Goal: Transaction & Acquisition: Download file/media

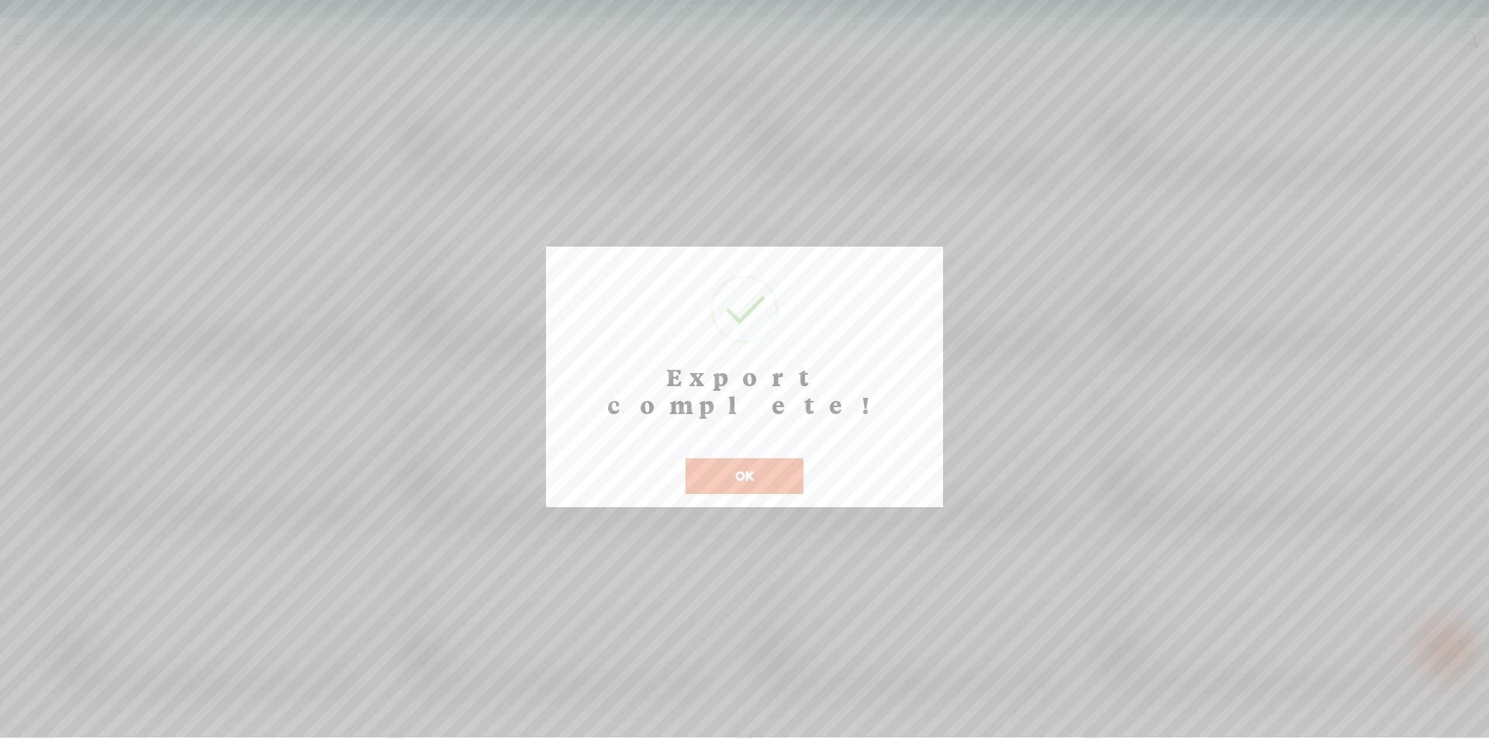
click at [748, 458] on button "OK" at bounding box center [744, 476] width 118 height 36
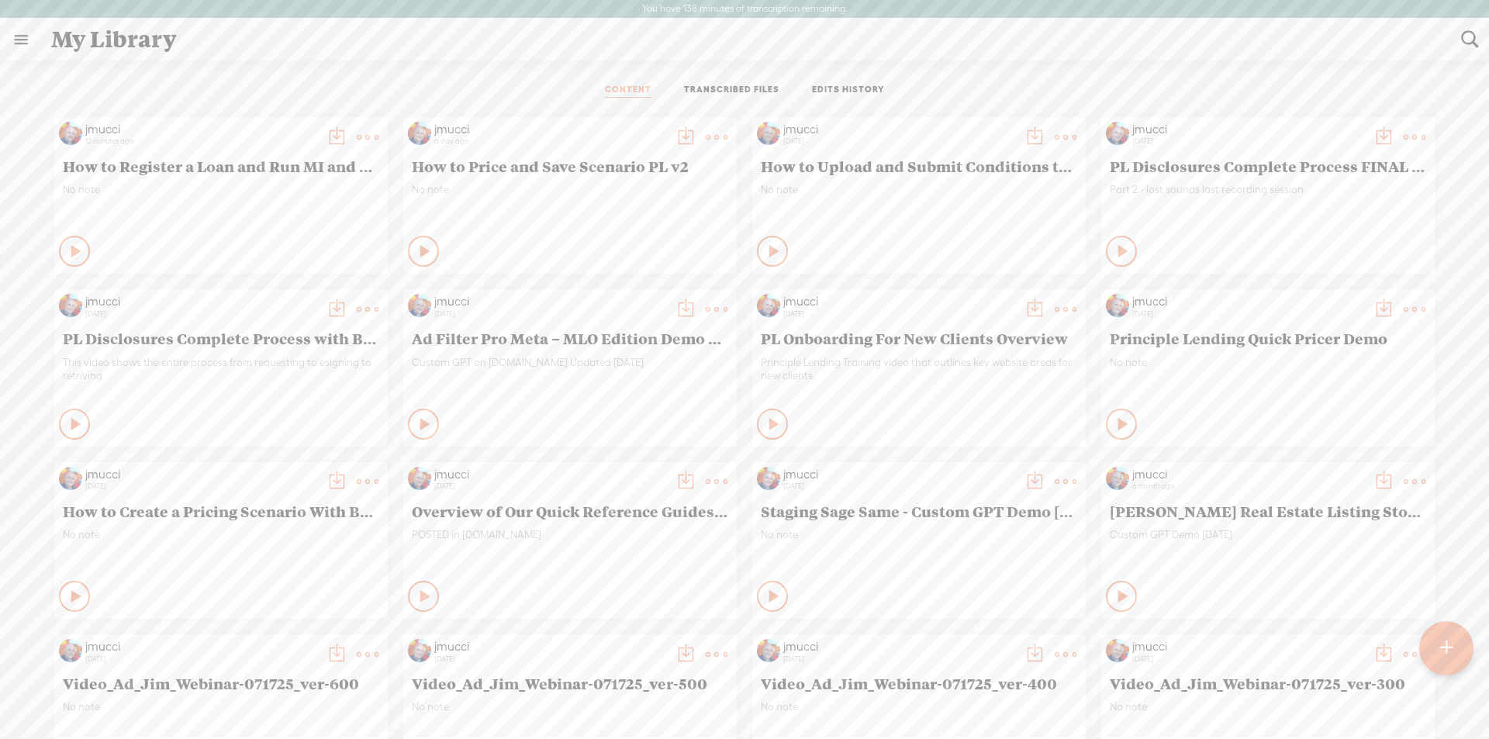
click at [1445, 636] on t at bounding box center [1446, 648] width 13 height 34
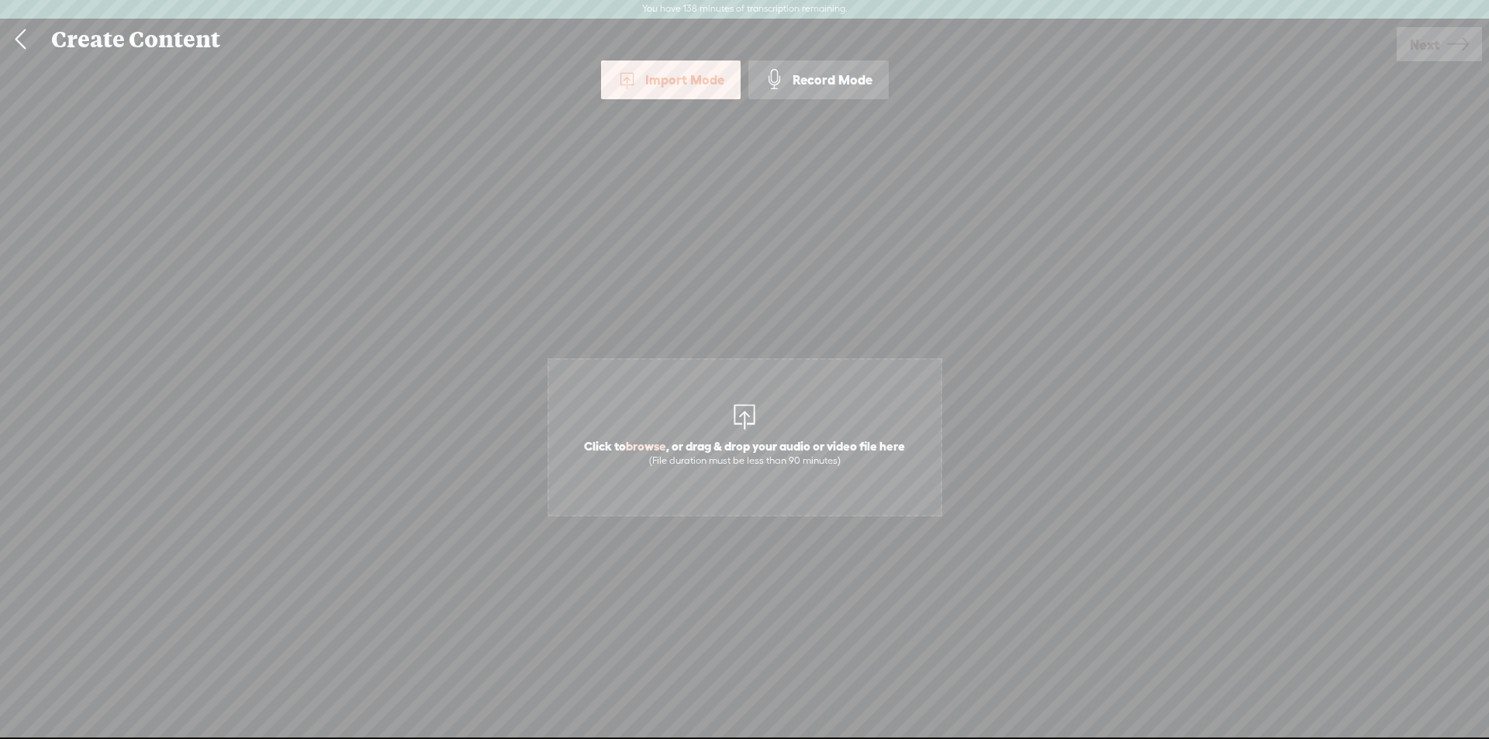
click at [739, 432] on span "Click to browse , or drag & drop your audio or video file here (File duration m…" at bounding box center [744, 452] width 337 height 44
click at [1425, 48] on span "Next" at bounding box center [1424, 45] width 29 height 40
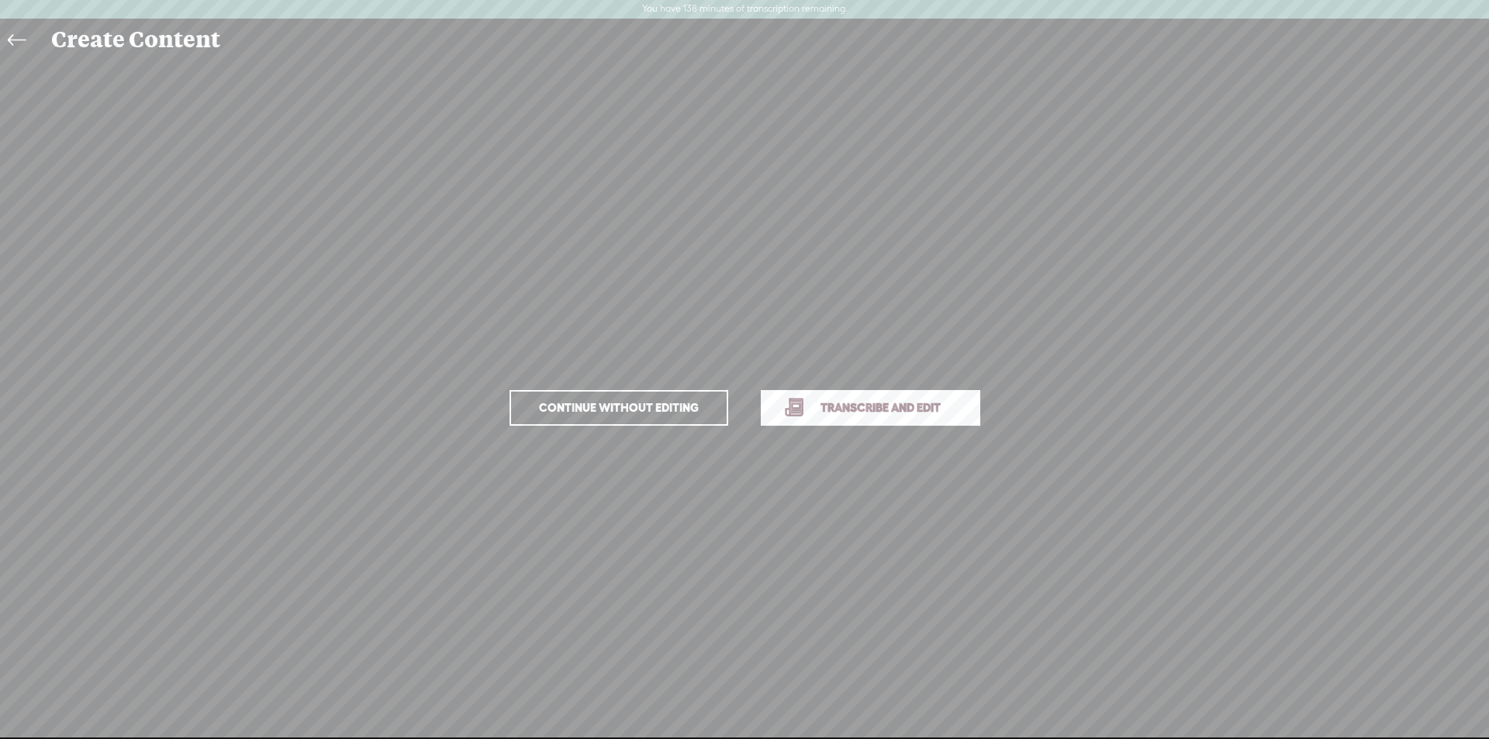
click at [844, 422] on link "Transcribe and edit" at bounding box center [870, 408] width 219 height 36
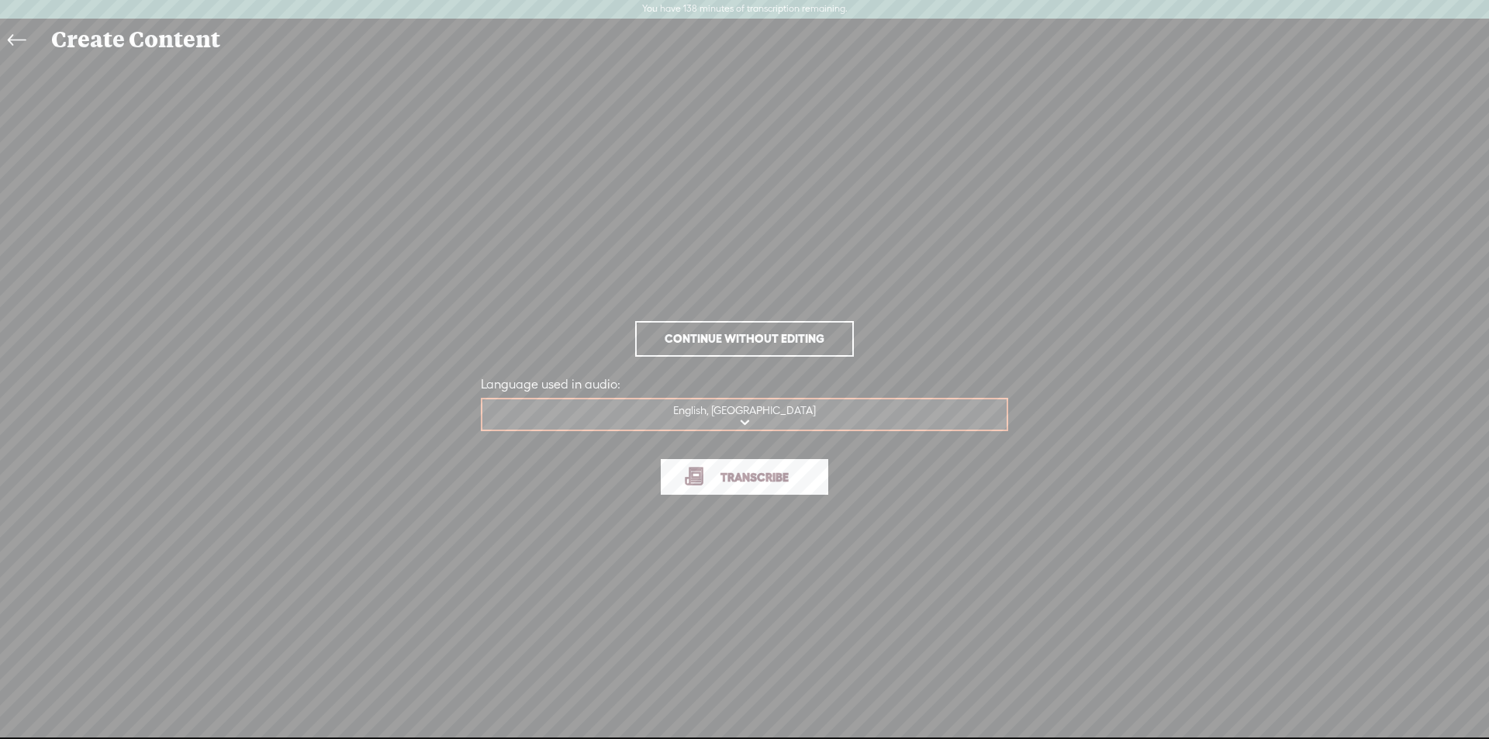
click at [752, 479] on span "Transcribe" at bounding box center [754, 477] width 101 height 18
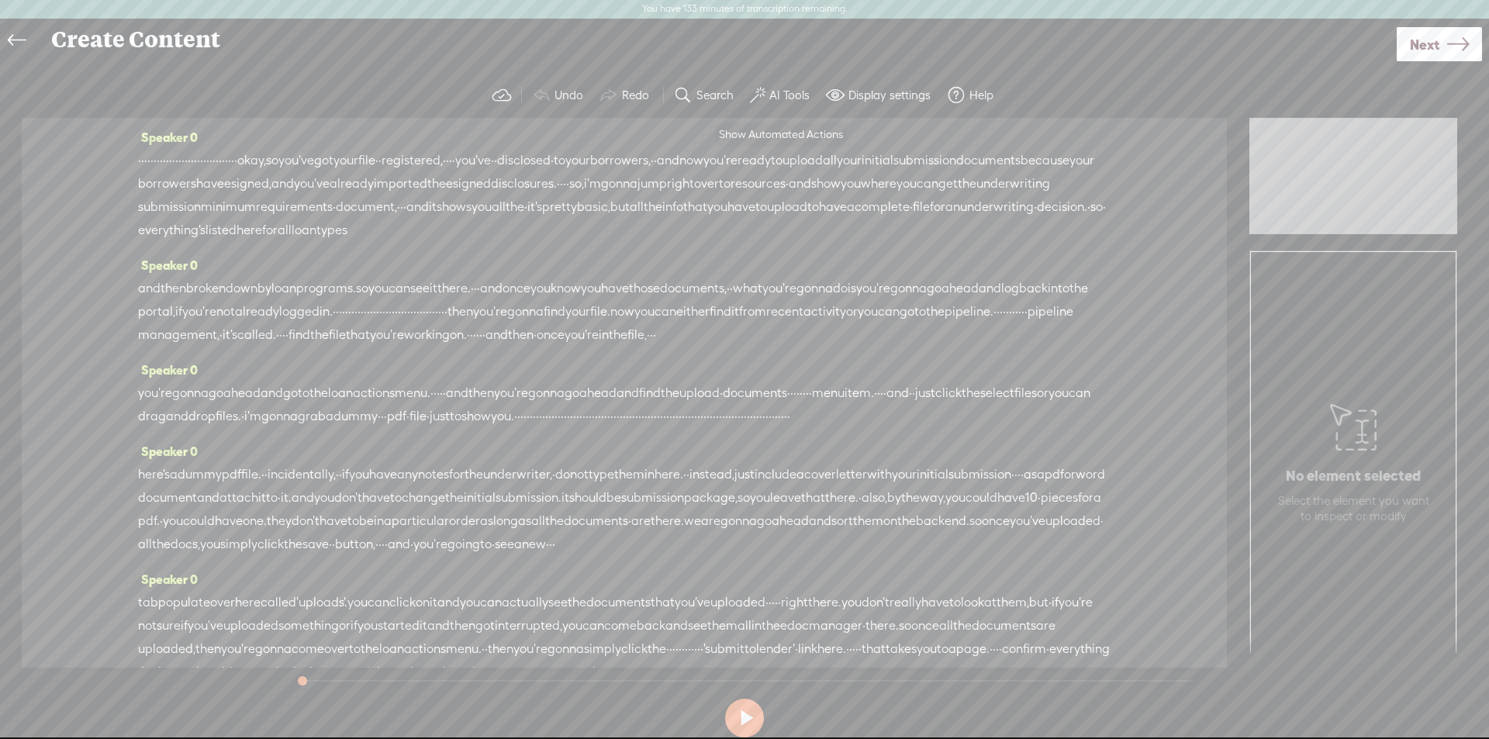
click at [789, 96] on label "AI Tools" at bounding box center [789, 96] width 40 height 16
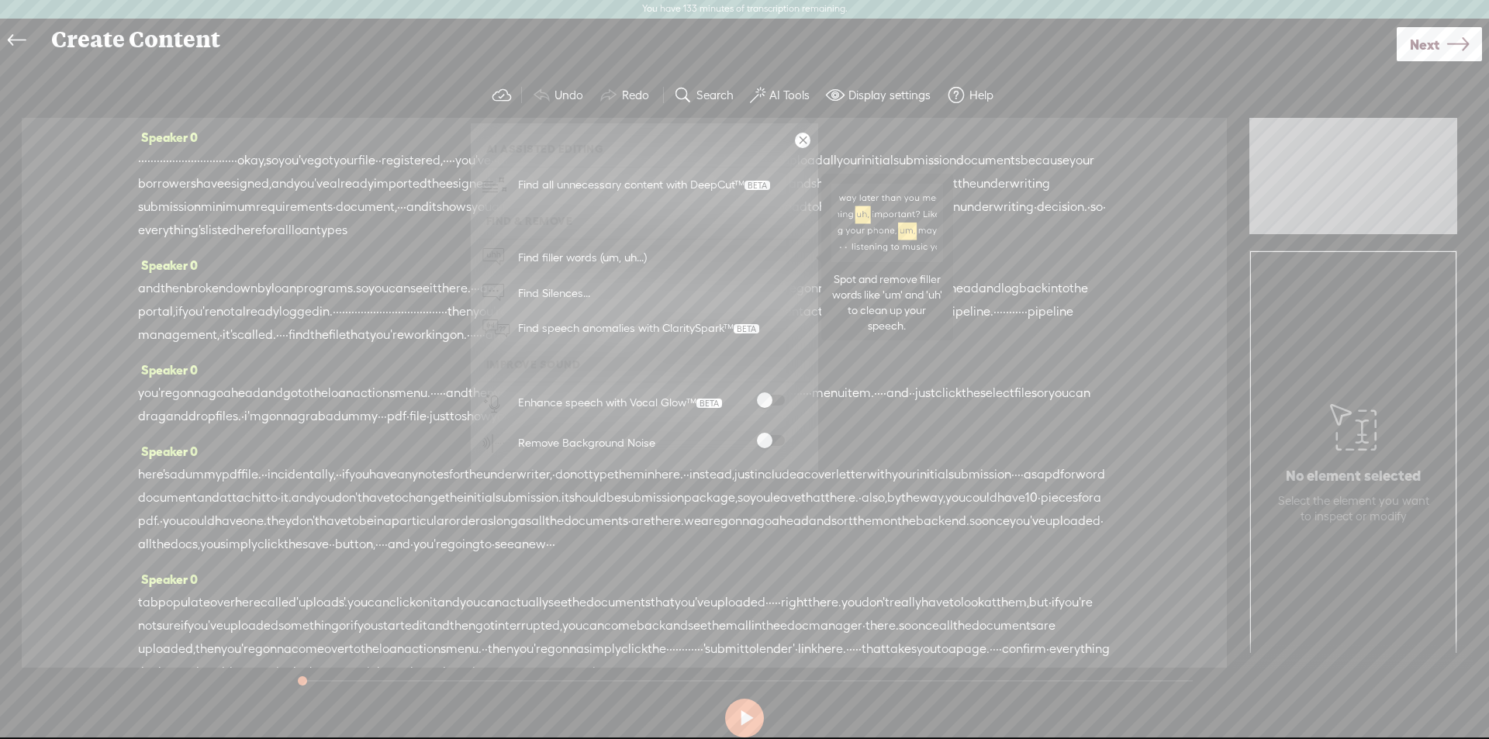
click at [579, 259] on span "Find filler words (um, uh...)" at bounding box center [583, 257] width 140 height 35
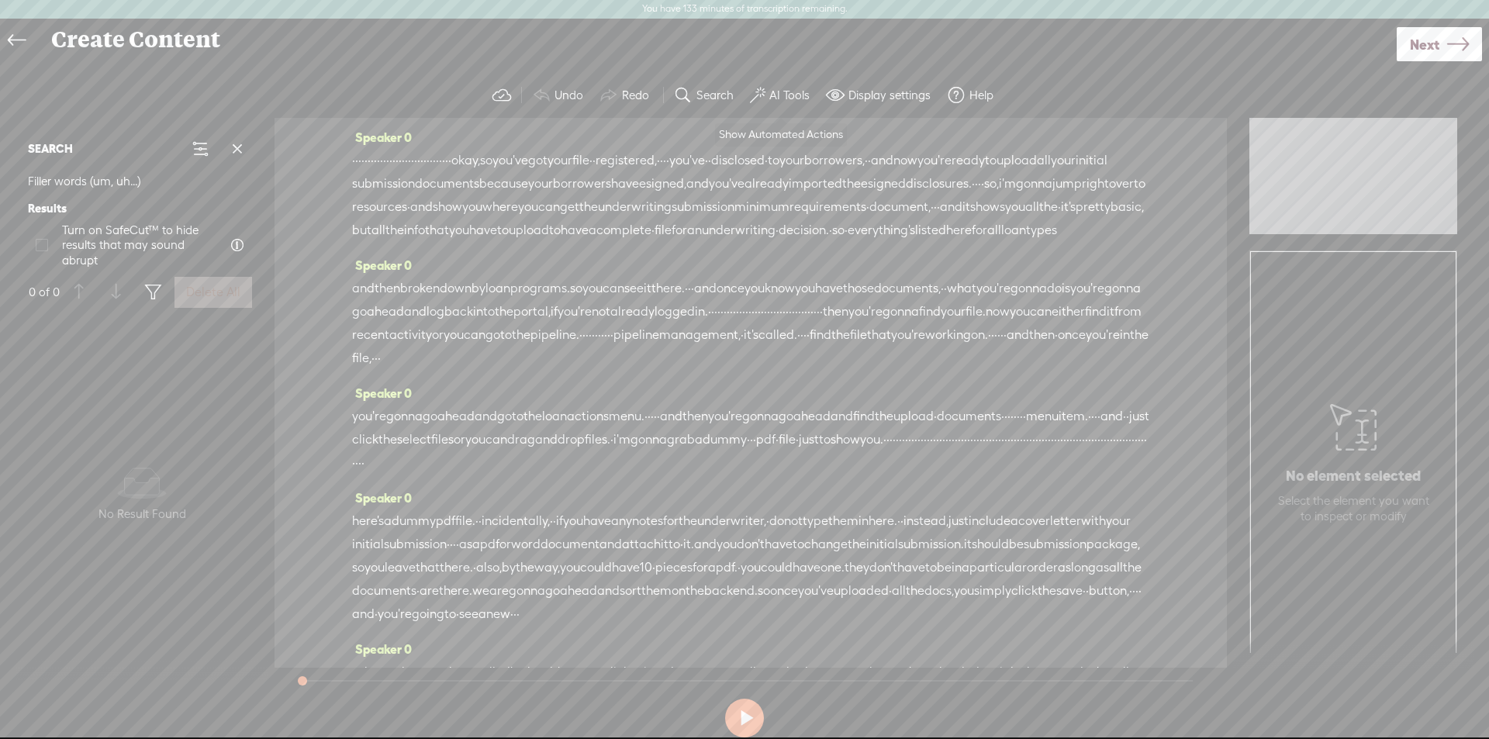
click at [792, 98] on label "AI Tools" at bounding box center [789, 96] width 40 height 16
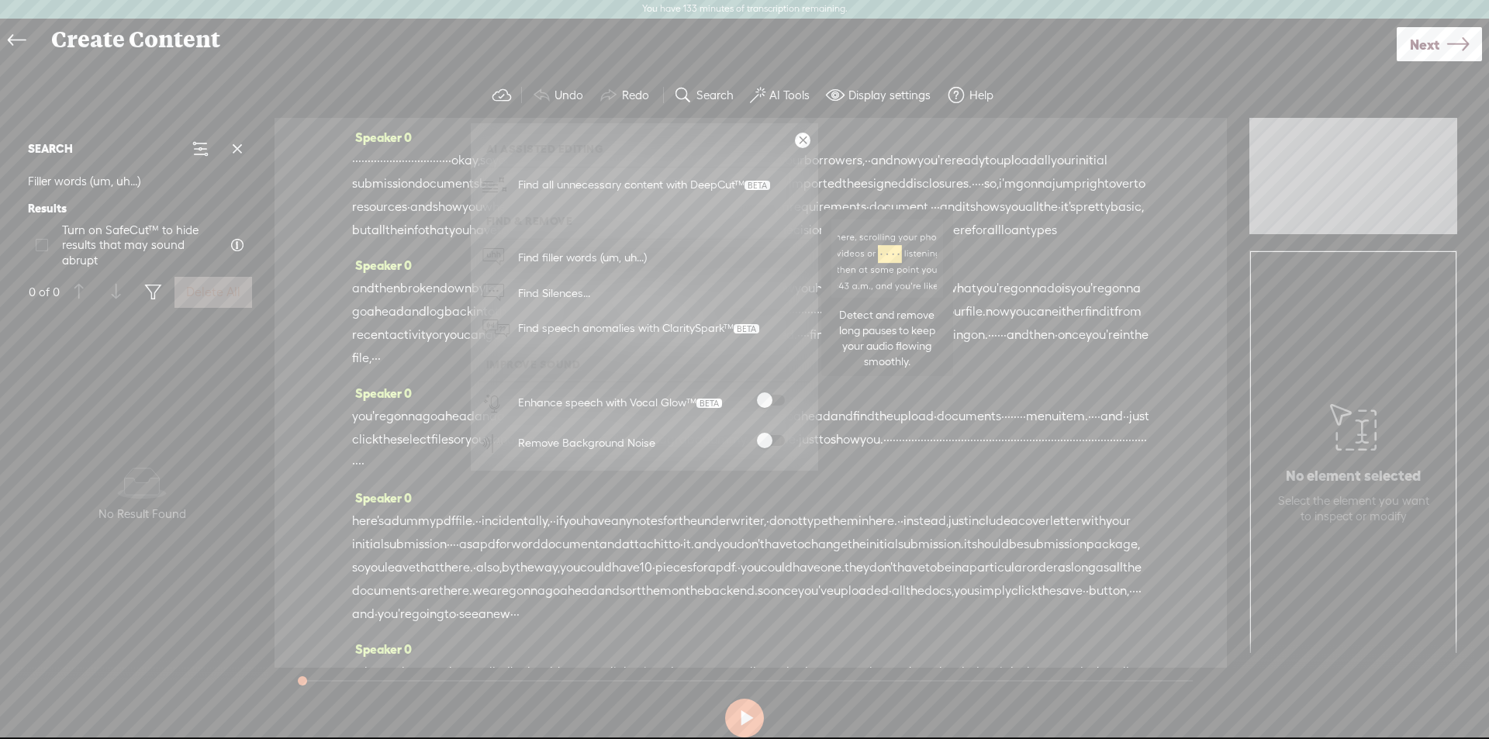
click at [559, 292] on span "Find Silences..." at bounding box center [554, 292] width 83 height 35
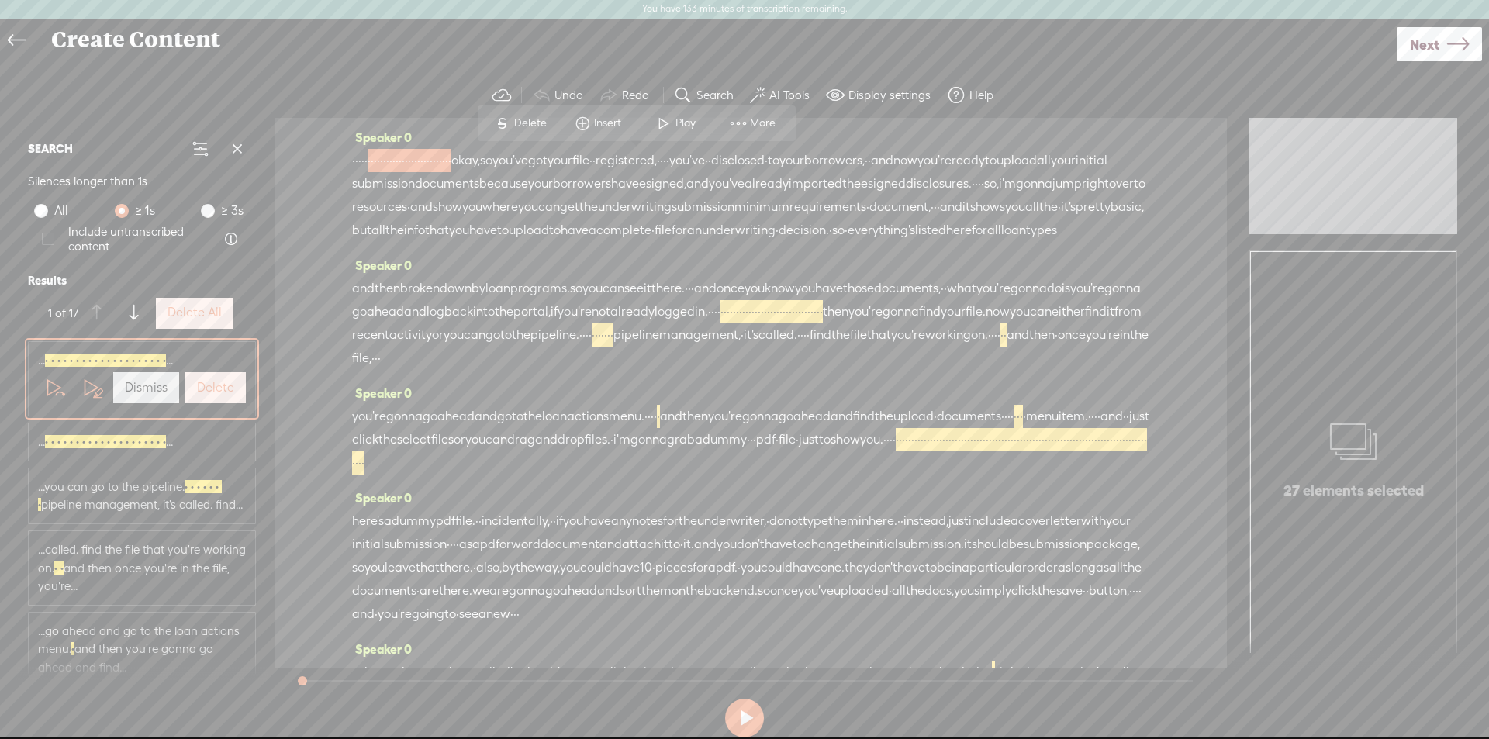
click at [202, 310] on label "Delete All" at bounding box center [194, 313] width 54 height 16
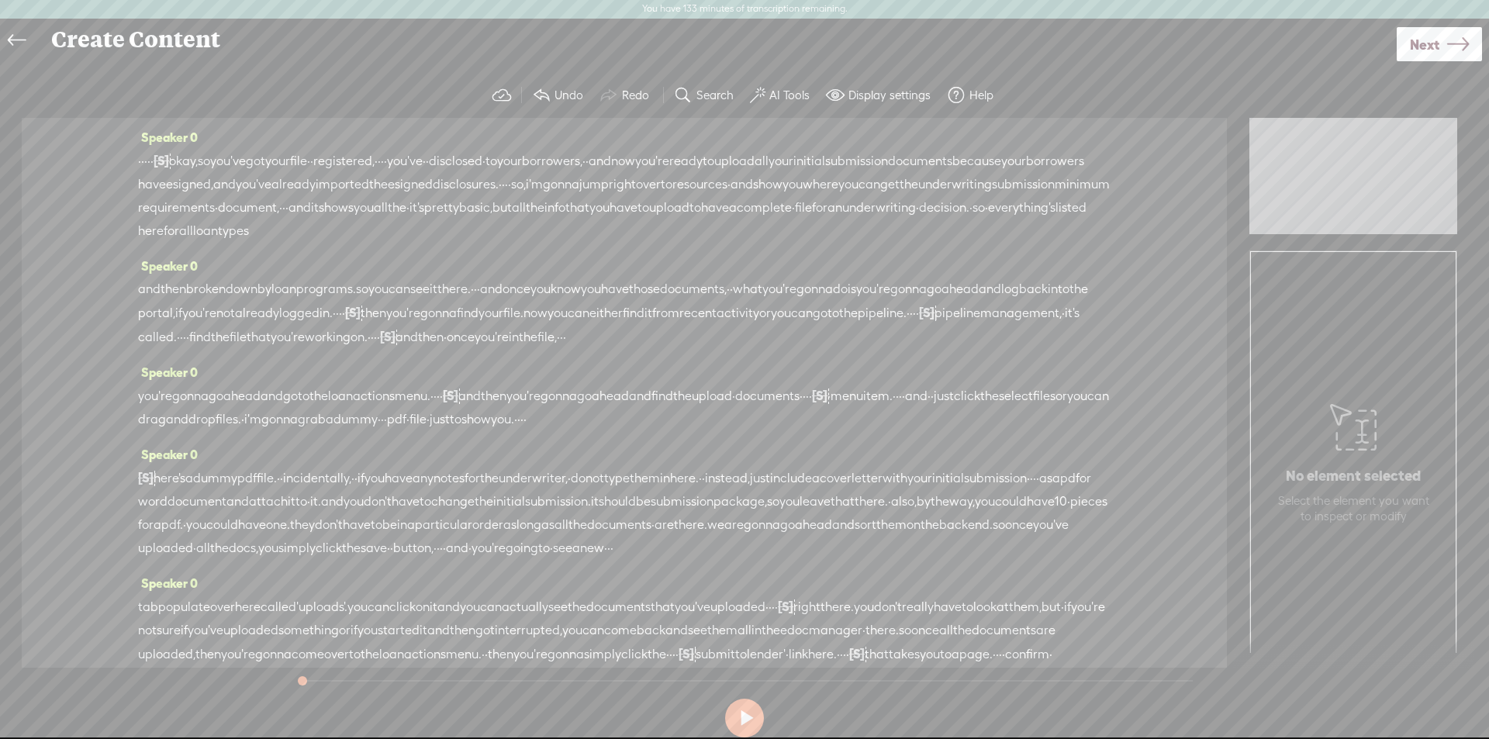
drag, startPoint x: 176, startPoint y: 171, endPoint x: 143, endPoint y: 171, distance: 33.4
click at [143, 171] on div "· · · · · [S] · · · · · · · · · · · · · · · · · · · · · · · · · · · okay, so yo…" at bounding box center [624, 196] width 972 height 94
click at [51, 122] on span "Delete" at bounding box center [58, 124] width 36 height 16
click at [744, 714] on button at bounding box center [744, 718] width 39 height 39
drag, startPoint x: 746, startPoint y: 716, endPoint x: 724, endPoint y: 671, distance: 49.9
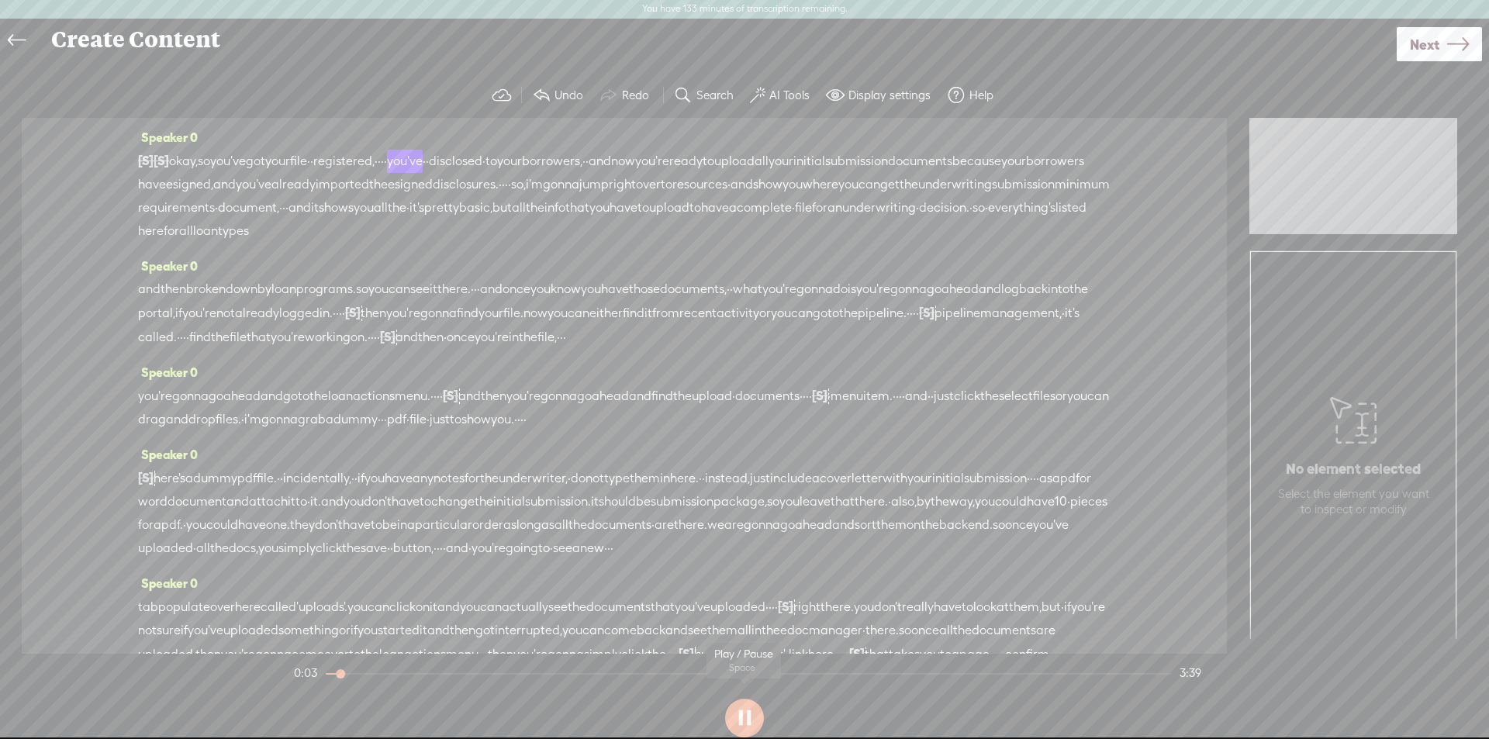
click at [745, 716] on button at bounding box center [744, 718] width 39 height 39
click at [781, 97] on label "AI Tools" at bounding box center [789, 96] width 40 height 16
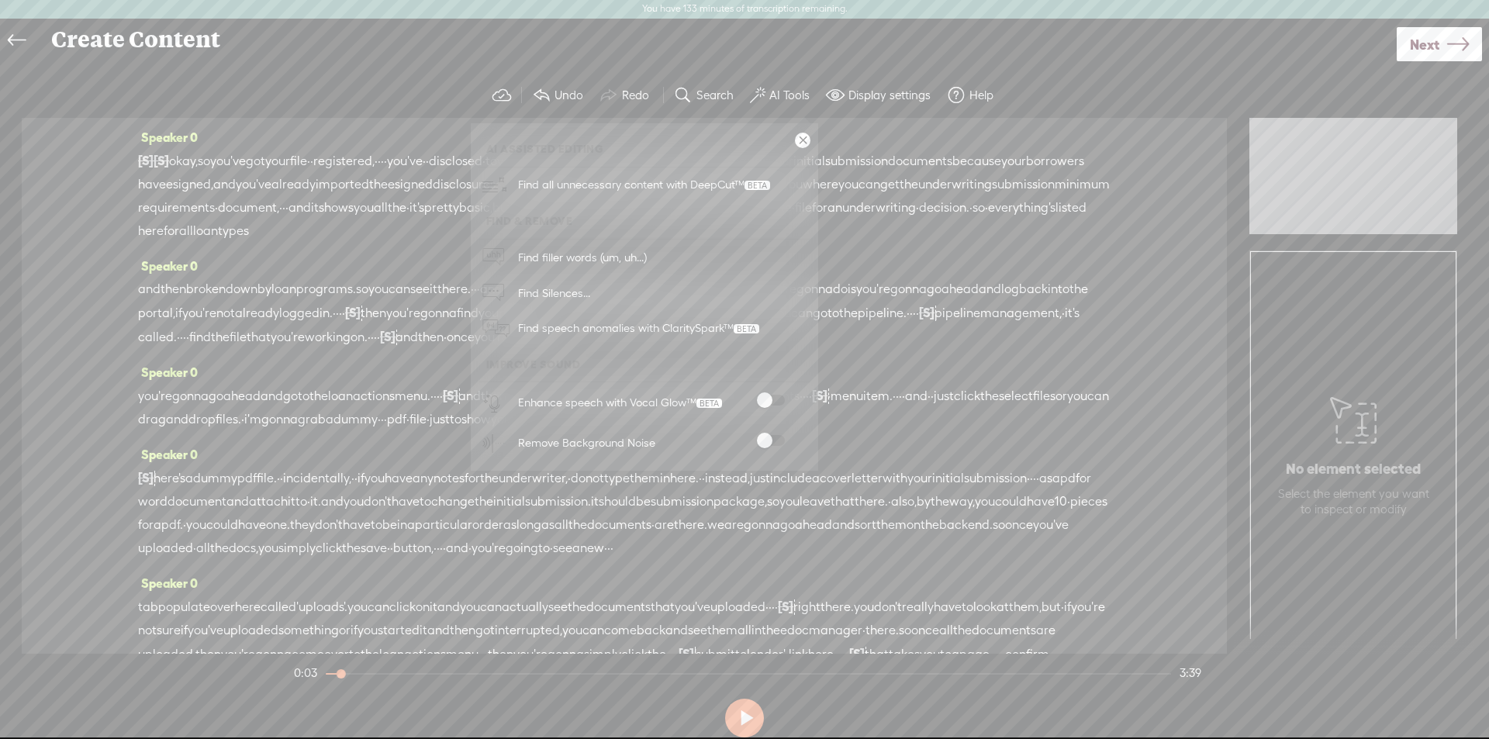
click at [772, 395] on span at bounding box center [771, 400] width 28 height 11
click at [774, 440] on span at bounding box center [771, 440] width 28 height 11
click at [749, 718] on button at bounding box center [744, 718] width 39 height 39
click at [740, 715] on button at bounding box center [744, 718] width 39 height 39
click at [1417, 54] on span "Next" at bounding box center [1424, 45] width 29 height 40
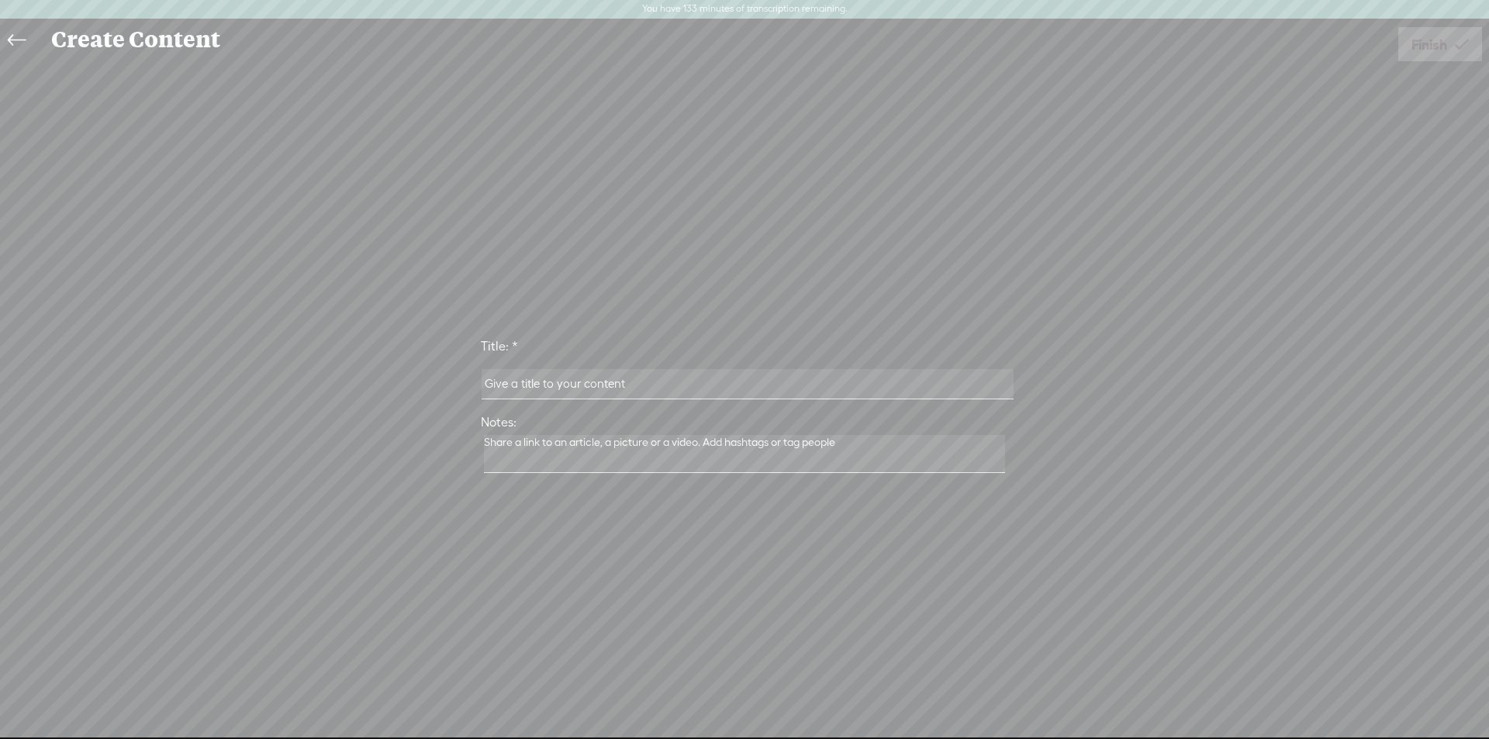
click at [558, 382] on input "text" at bounding box center [747, 384] width 531 height 30
click at [599, 383] on input "How to Upload Initial Docs and Submit File to Principle Lending" at bounding box center [747, 384] width 531 height 30
click at [620, 384] on input "How to Upload Initial Docs and Submit File to Principle Lending" at bounding box center [747, 384] width 531 height 30
click at [738, 385] on input "How to Upload Initial Doc Package and Submit File to Principle Lending" at bounding box center [747, 384] width 531 height 30
click at [735, 389] on input "How to Upload Initial Doc Package and Submit File to Principle Lending" at bounding box center [747, 384] width 531 height 30
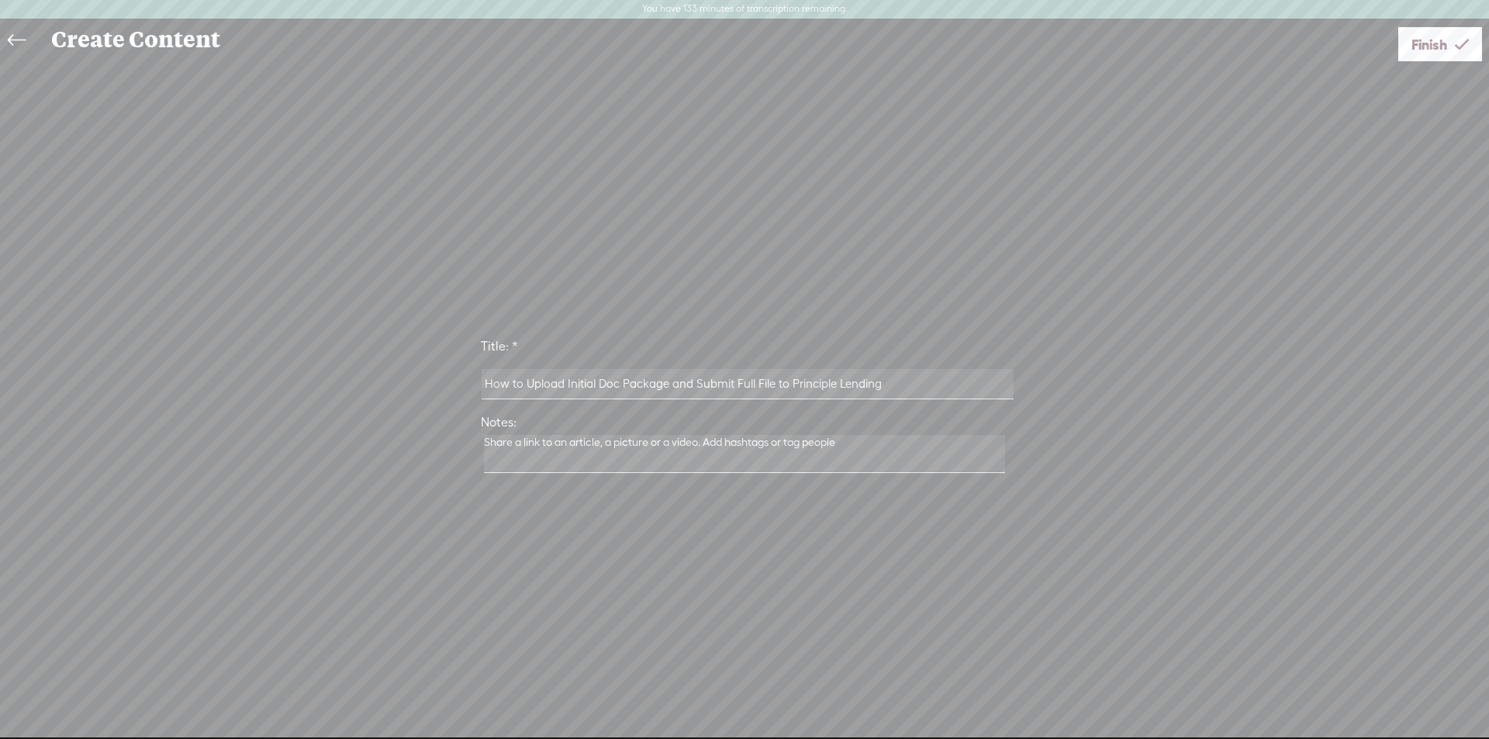
click at [887, 387] on input "How to Upload Initial Doc Package and Submit Full File to Principle Lending" at bounding box center [747, 384] width 531 height 30
click at [886, 385] on input "How to Upload Initial Doc Package and Submit Full File to Principle Lending for…" at bounding box center [747, 384] width 531 height 30
type input "How to Upload Initial Doc Package and Submit Full File to Principle Lending for…"
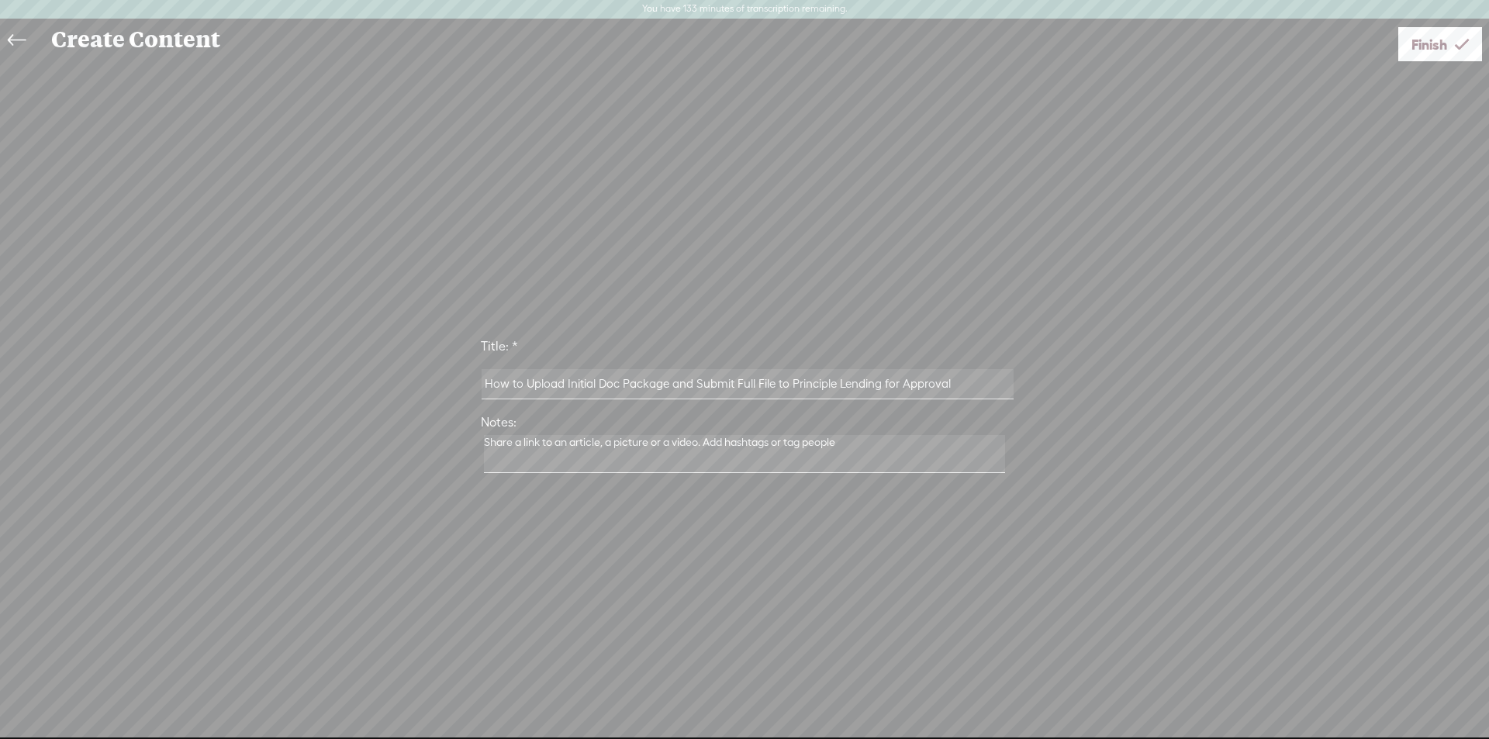
click at [1418, 48] on span "Finish" at bounding box center [1429, 45] width 36 height 40
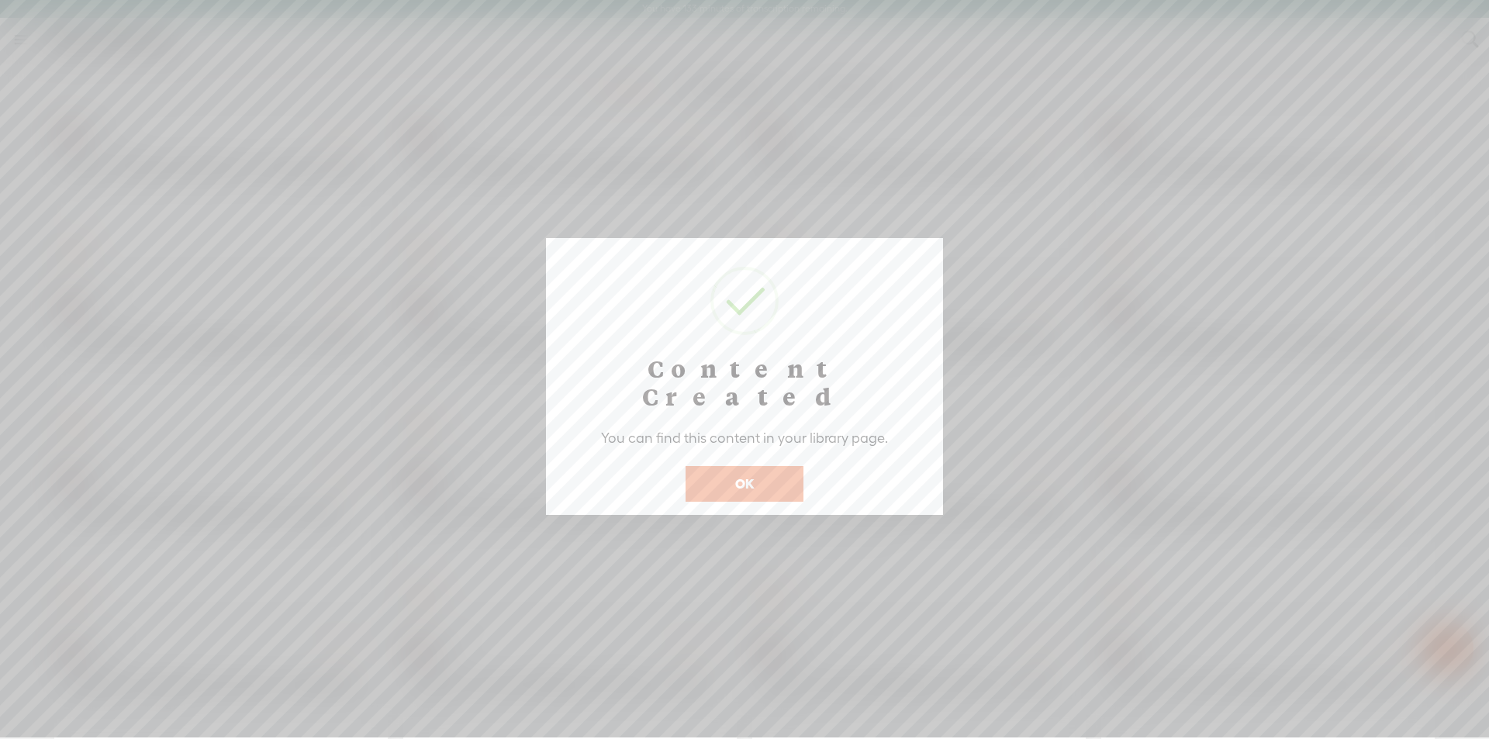
click at [747, 466] on button "OK" at bounding box center [744, 484] width 118 height 36
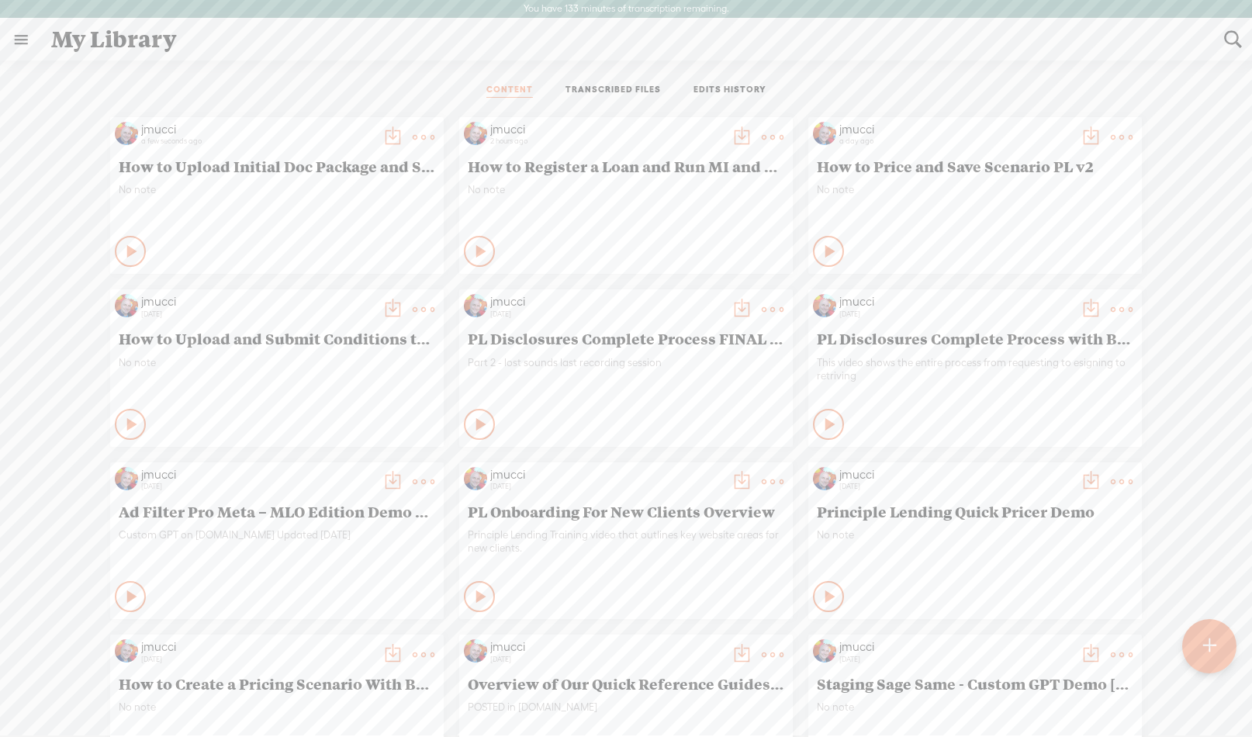
click at [382, 136] on t at bounding box center [393, 137] width 22 height 22
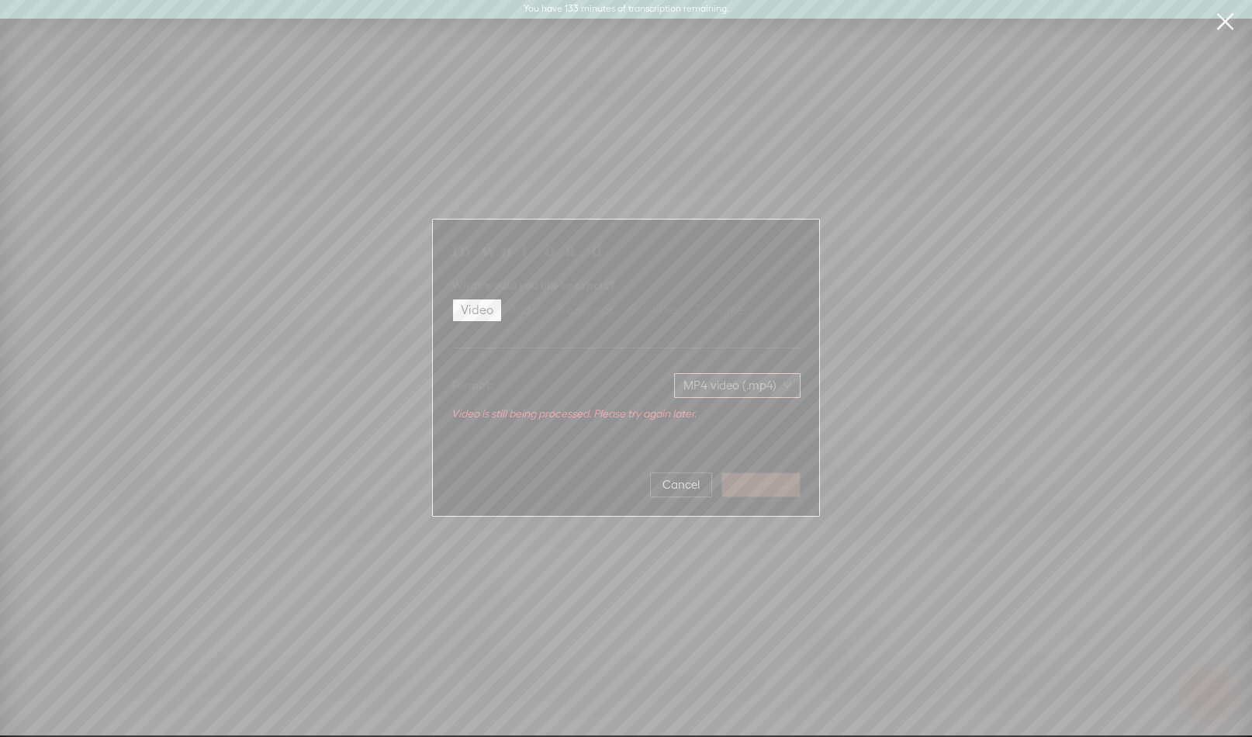
click at [720, 387] on span "MP4 video (.mp4)" at bounding box center [737, 385] width 108 height 23
click at [521, 308] on div "Audio" at bounding box center [525, 310] width 33 height 22
click at [501, 299] on input "Audio" at bounding box center [501, 299] width 0 height 0
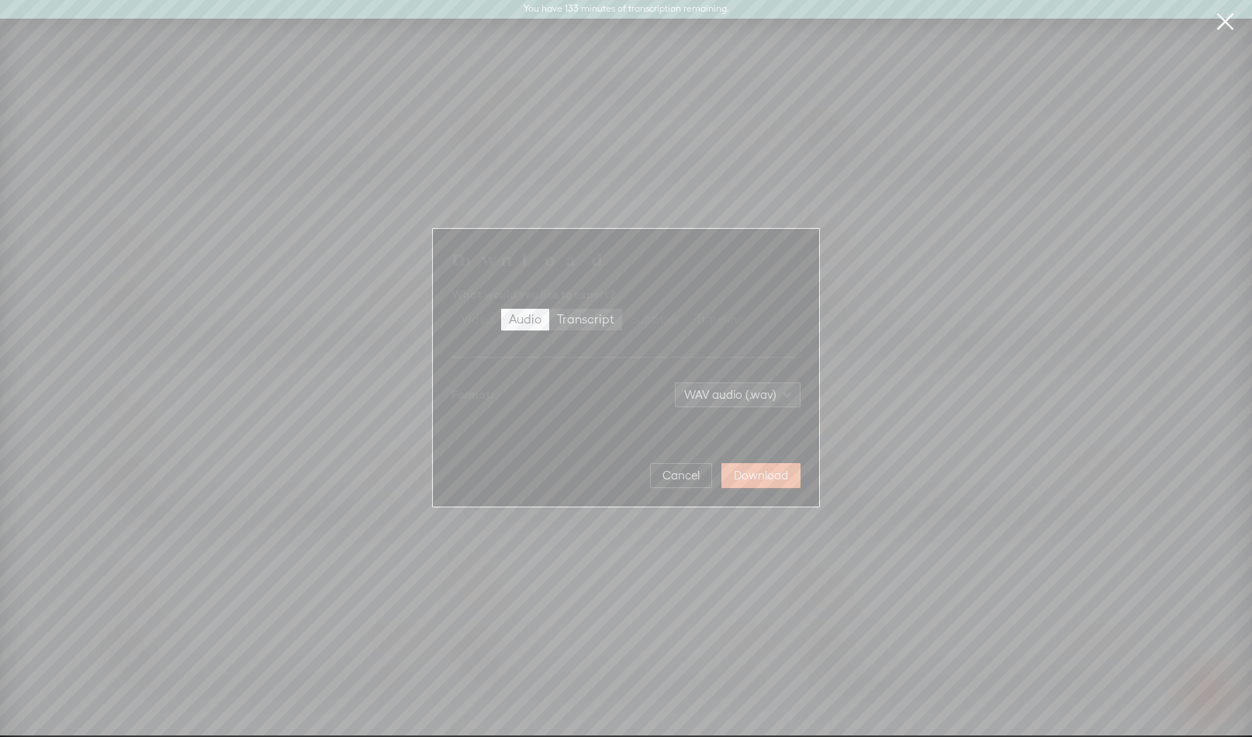
click at [571, 321] on div "Transcript" at bounding box center [585, 320] width 57 height 22
click at [549, 309] on input "Transcript" at bounding box center [549, 309] width 0 height 0
click at [750, 479] on span "Download" at bounding box center [761, 476] width 54 height 16
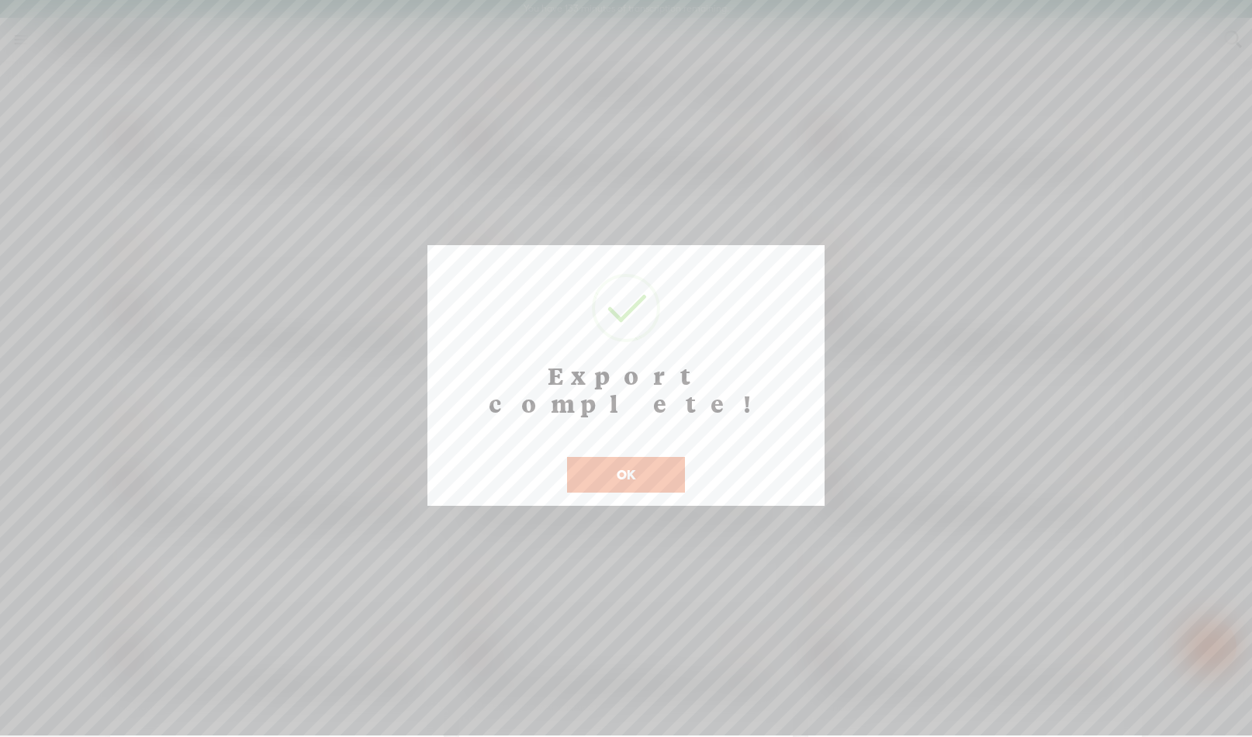
click at [668, 461] on button "OK" at bounding box center [626, 475] width 118 height 36
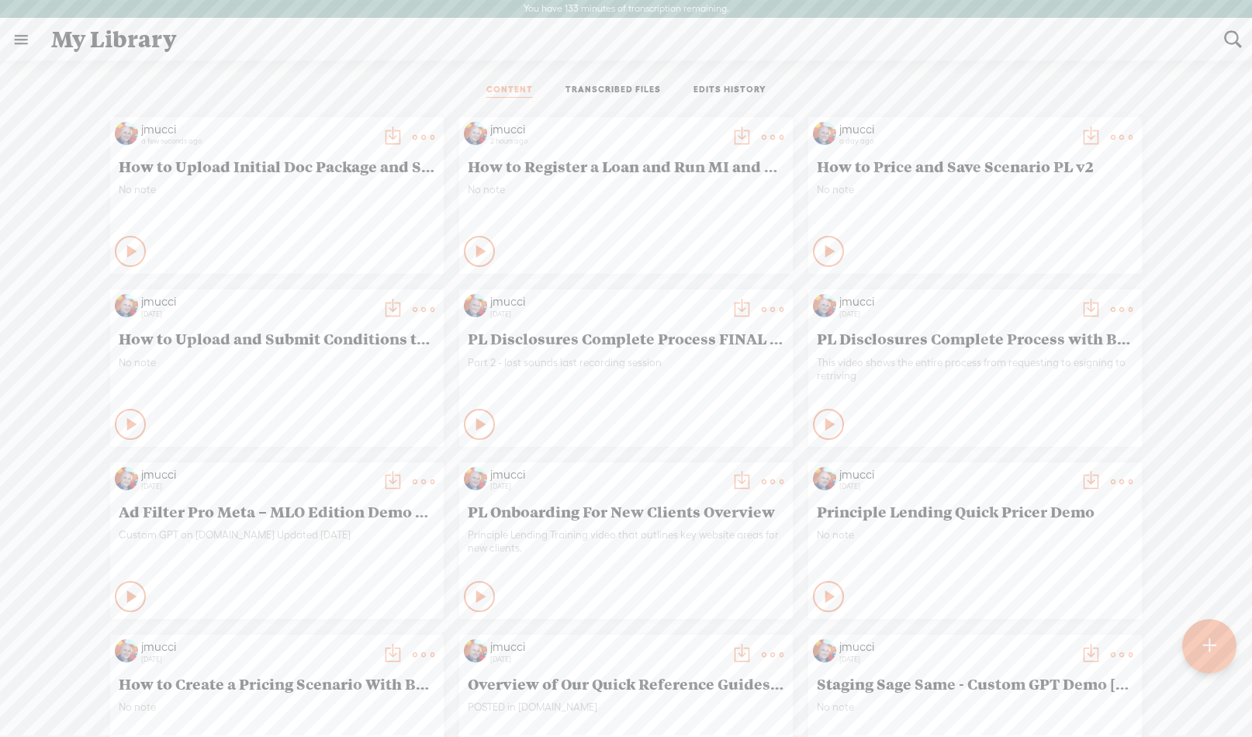
click at [382, 131] on t at bounding box center [393, 137] width 22 height 22
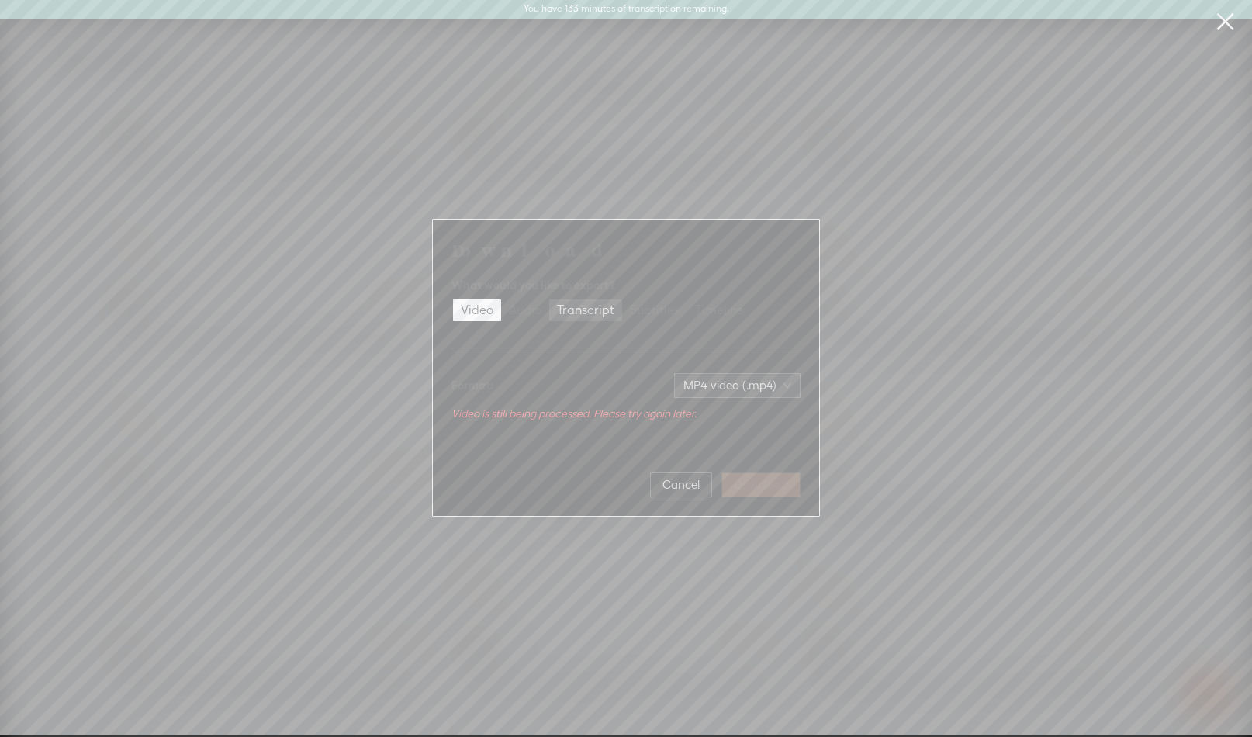
click at [578, 310] on div "Transcript" at bounding box center [585, 310] width 57 height 22
click at [549, 299] on input "Transcript" at bounding box center [549, 299] width 0 height 0
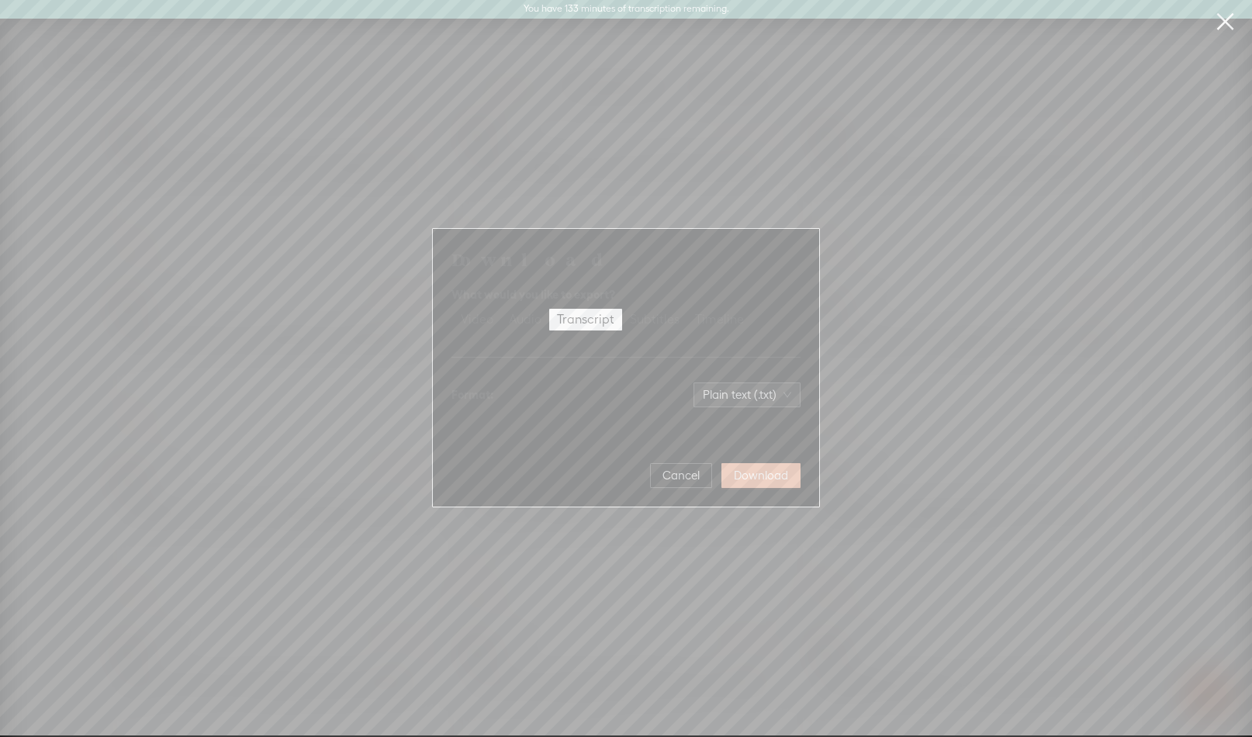
click at [752, 473] on span "Download" at bounding box center [761, 476] width 54 height 16
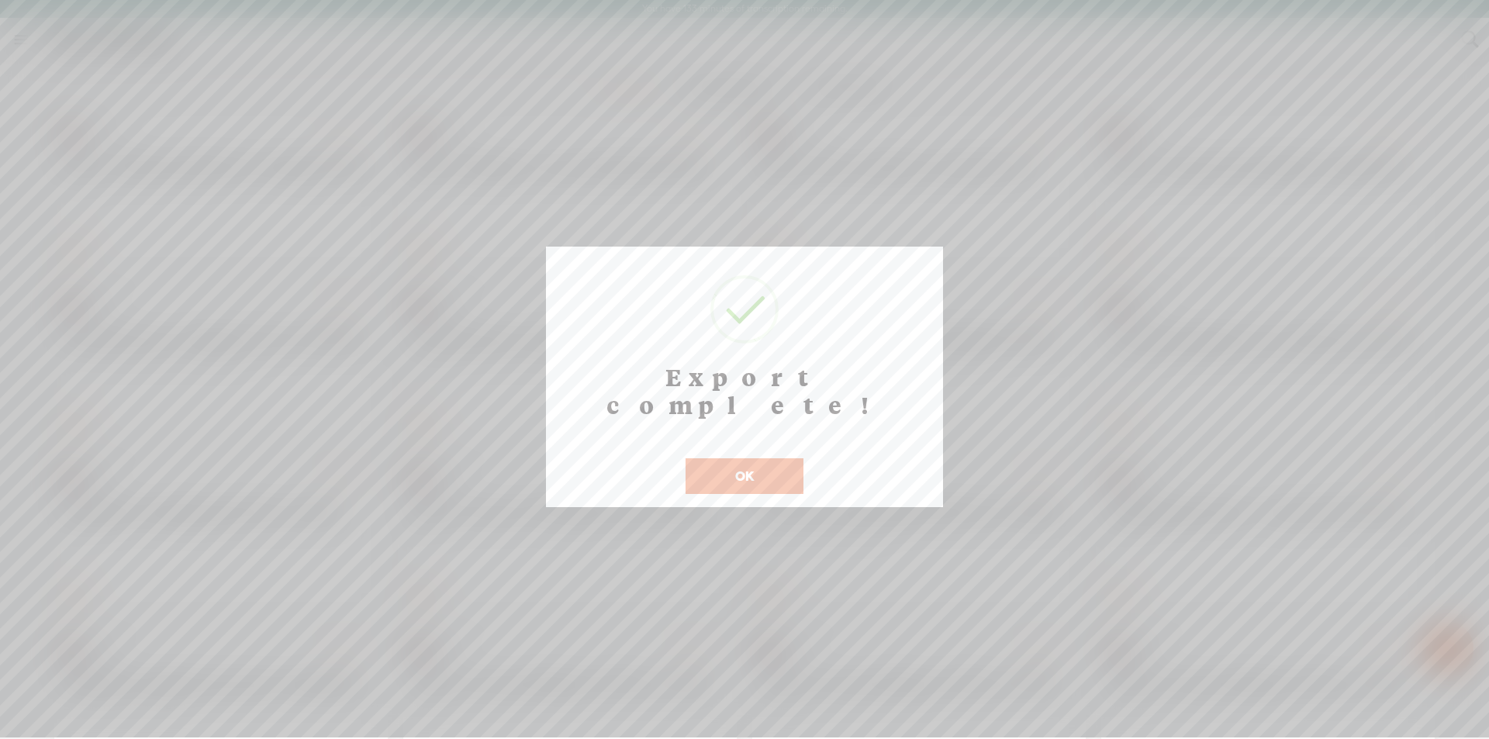
click at [743, 458] on button "OK" at bounding box center [744, 476] width 118 height 36
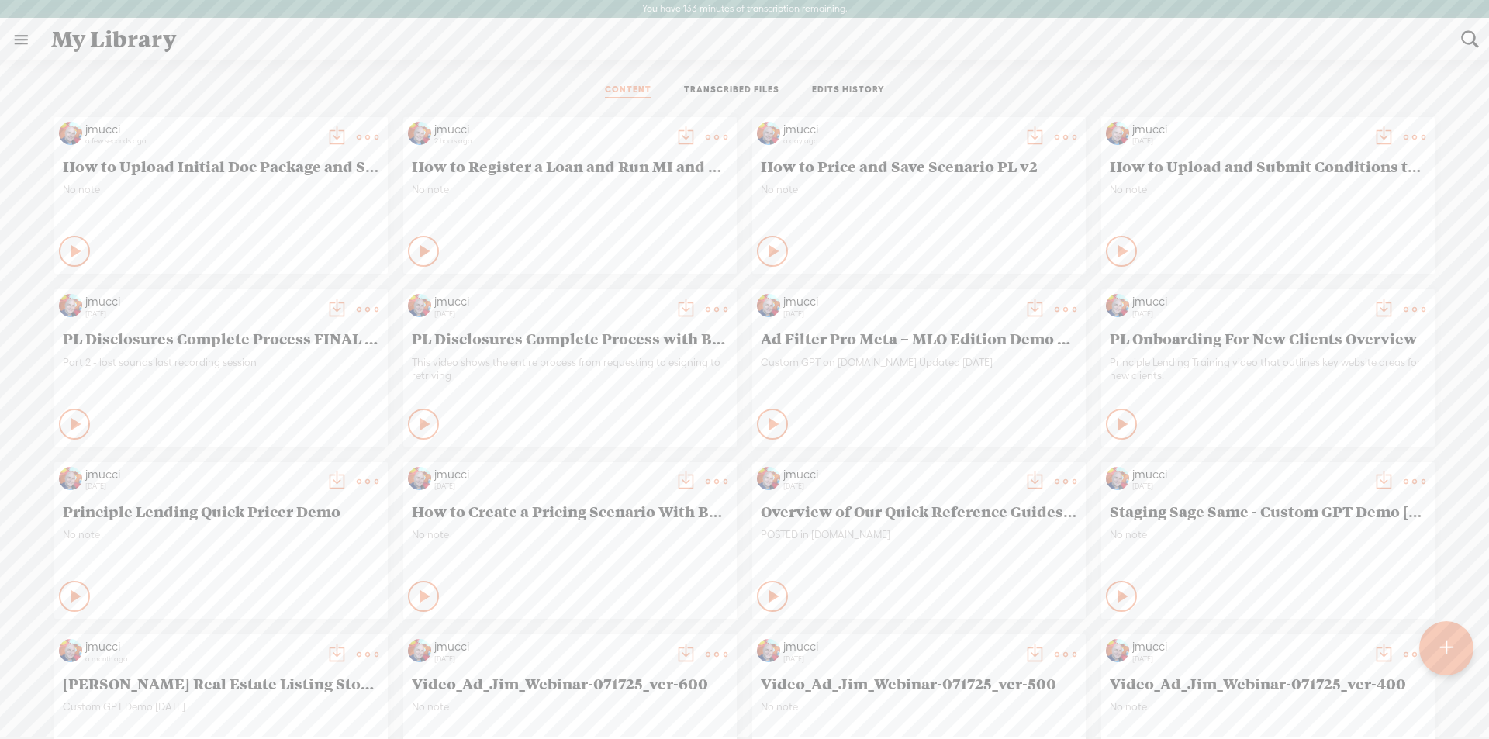
click at [326, 138] on t at bounding box center [337, 137] width 22 height 22
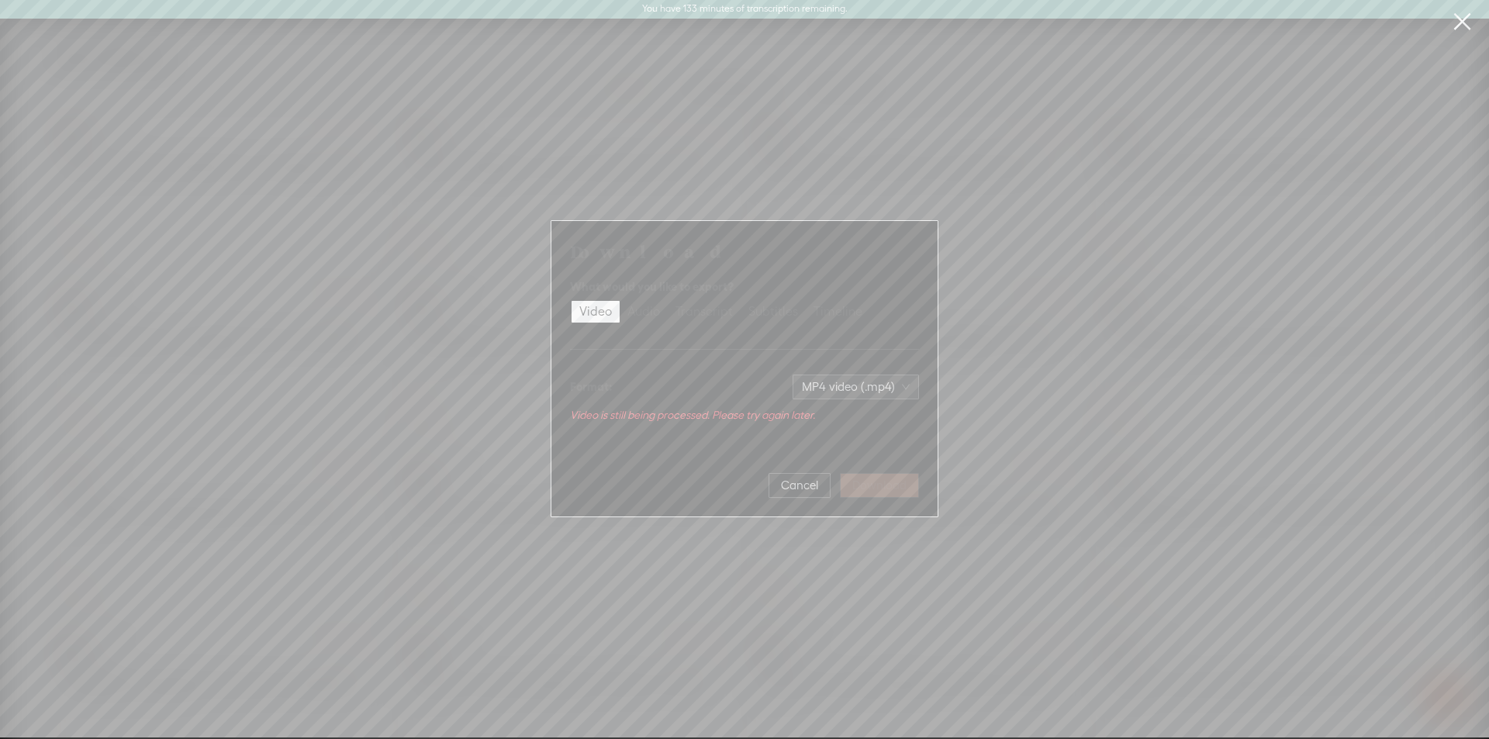
click at [313, 324] on div "Download What would you like to export? Video Audio Transcript Subtitles Timeli…" at bounding box center [744, 368] width 1489 height 737
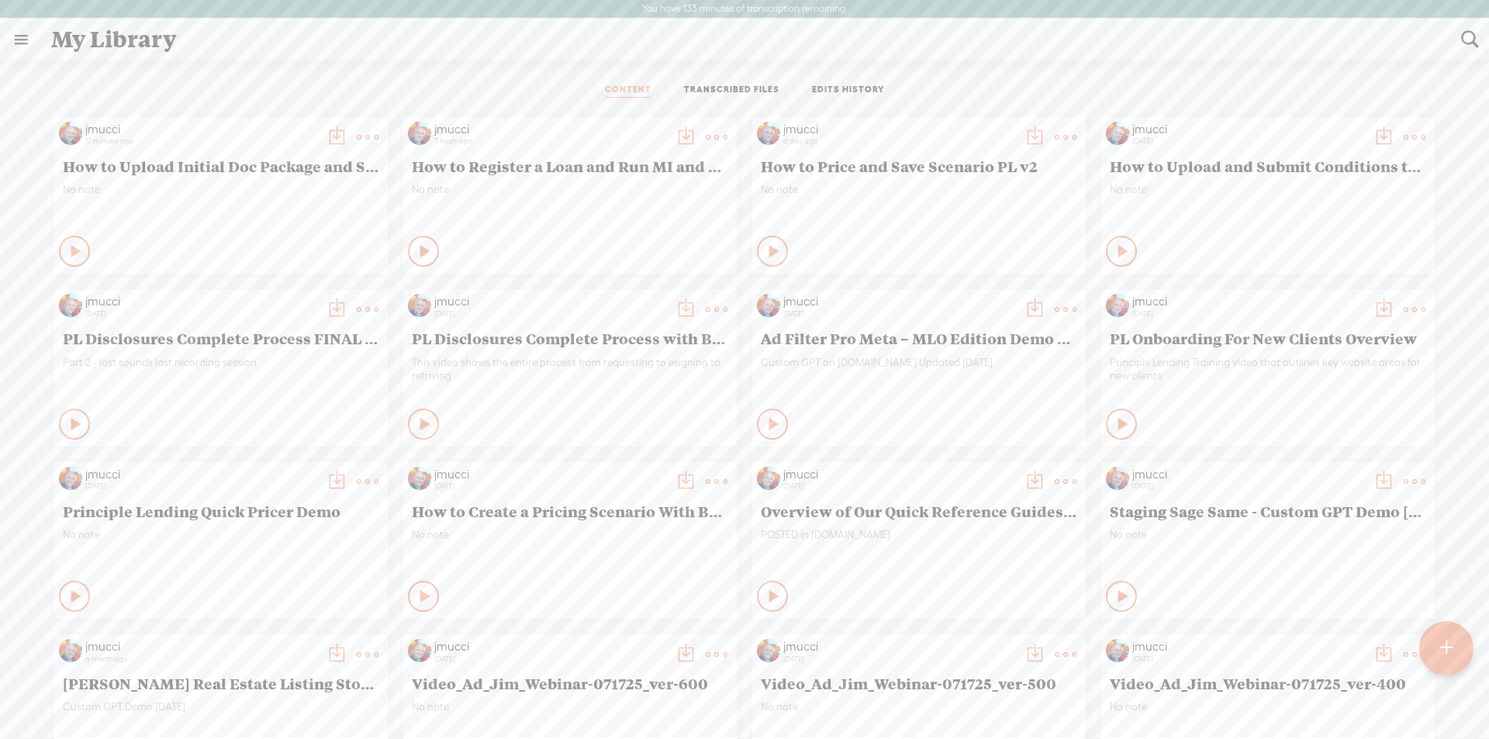
click at [326, 140] on t at bounding box center [337, 137] width 22 height 22
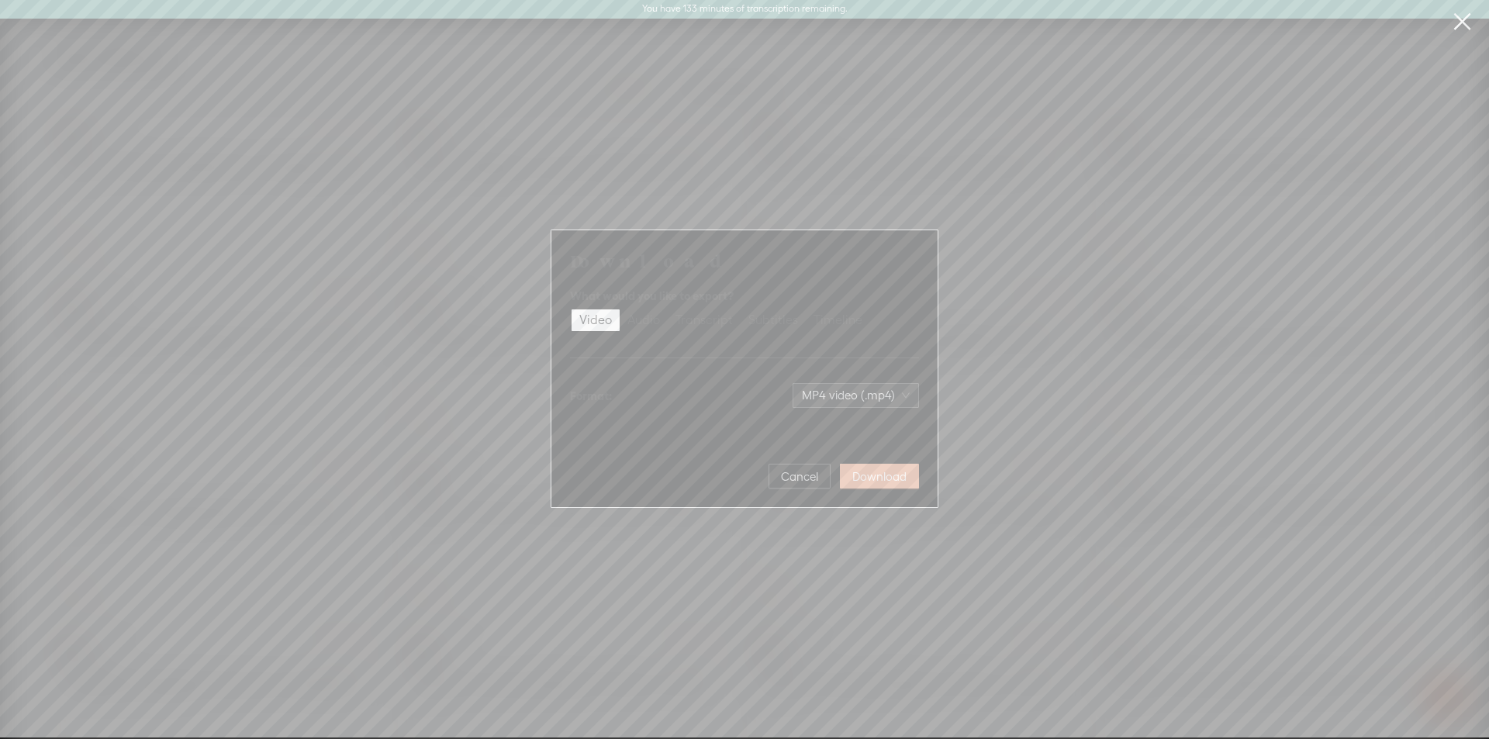
click at [901, 475] on span "Download" at bounding box center [879, 477] width 54 height 16
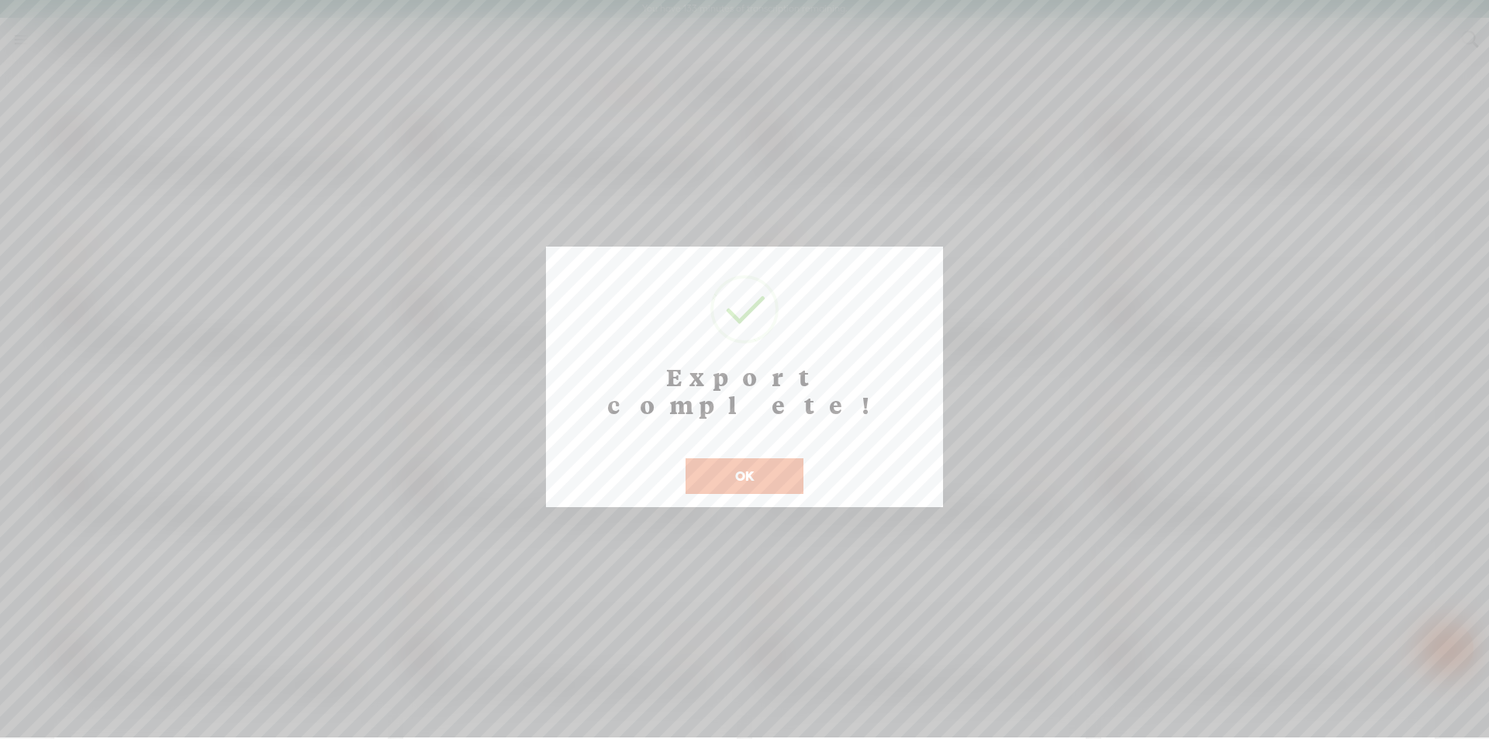
click at [749, 458] on button "OK" at bounding box center [744, 476] width 118 height 36
